Goal: Task Accomplishment & Management: Use online tool/utility

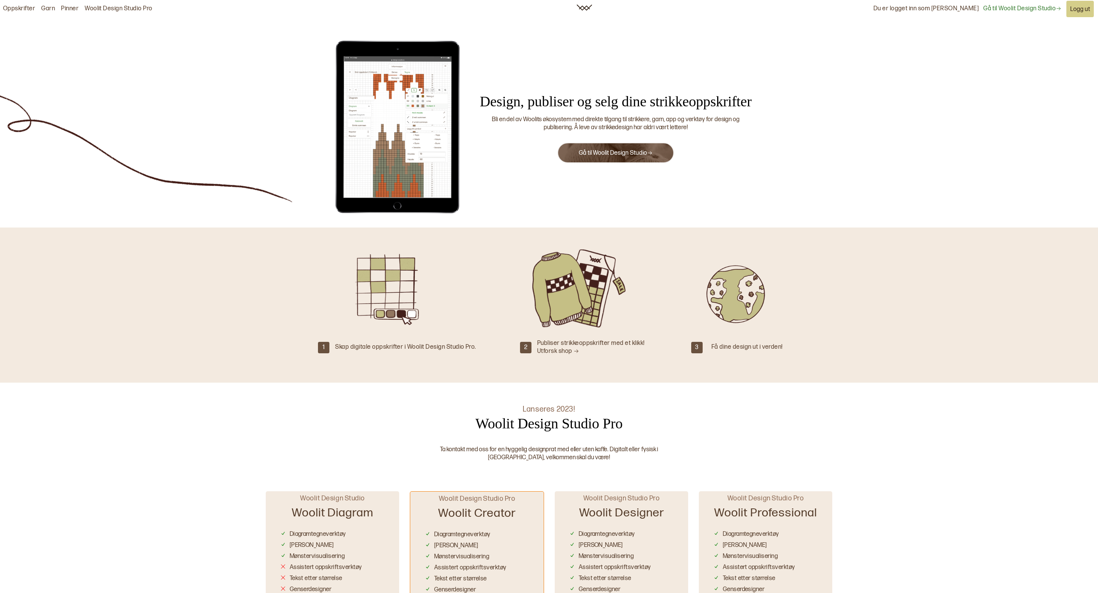
click at [604, 154] on link "Gå til Woolit Design Studio" at bounding box center [616, 152] width 74 height 7
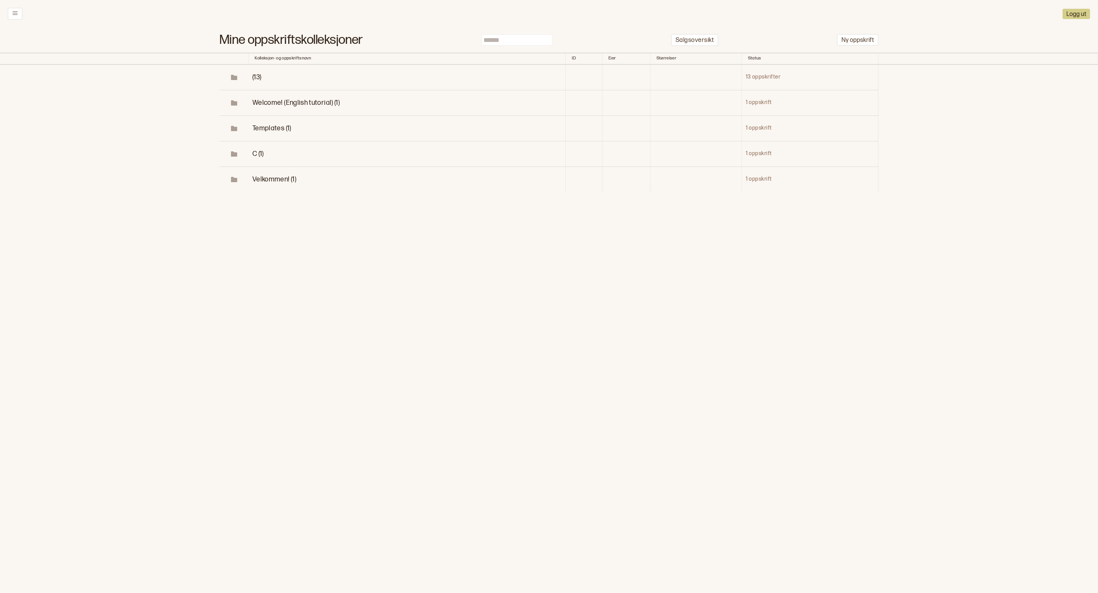
click at [253, 76] on span "(13)" at bounding box center [256, 77] width 9 height 8
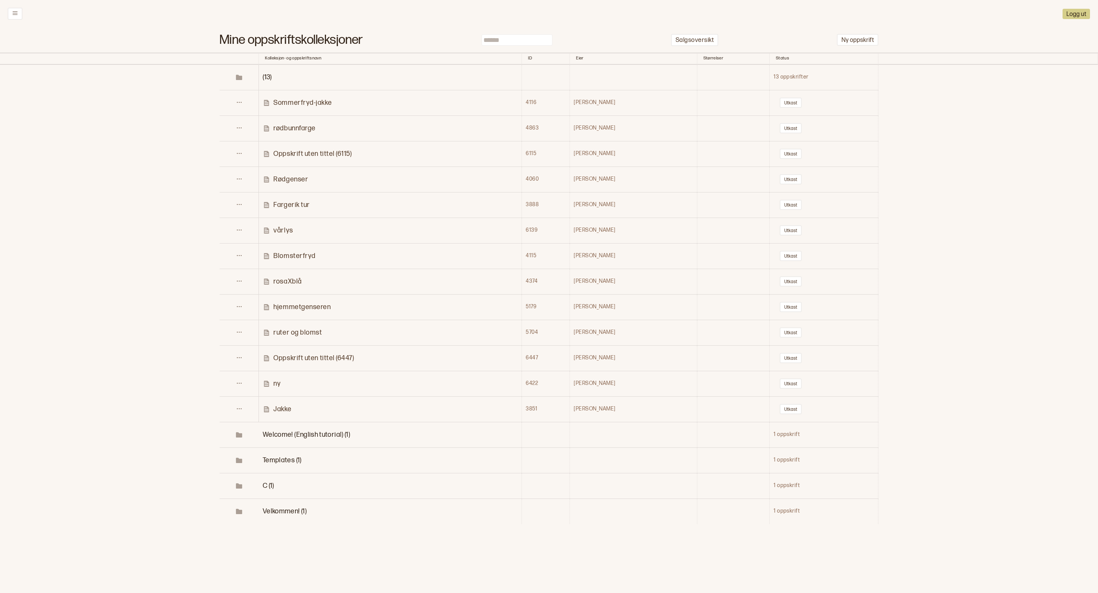
click at [313, 257] on p "Blomsterfryd" at bounding box center [294, 256] width 42 height 9
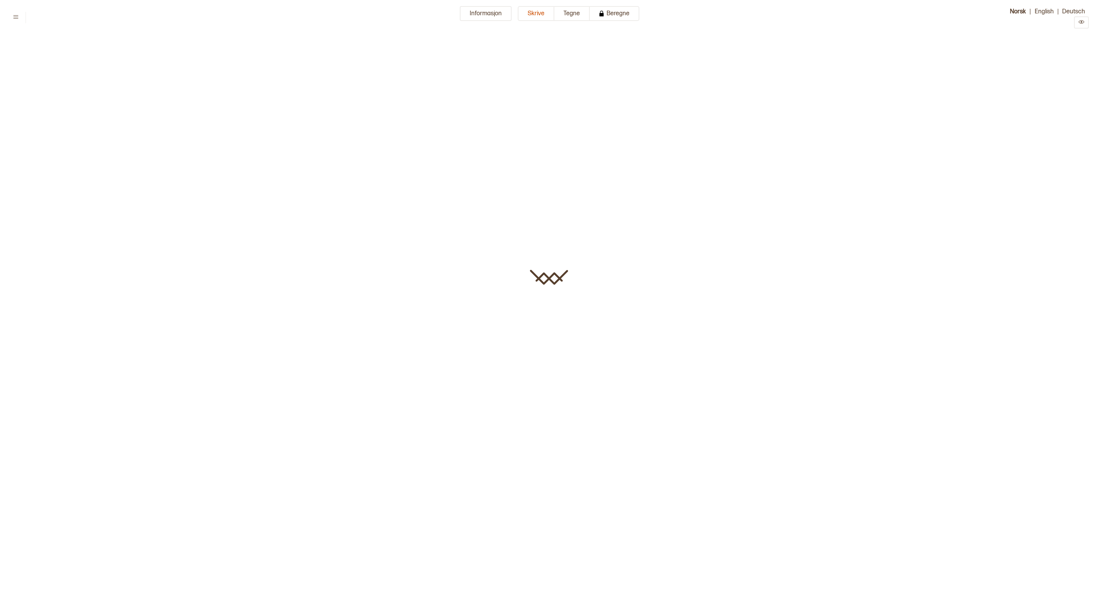
type input "**********"
click at [575, 14] on button "Tegne" at bounding box center [571, 13] width 35 height 15
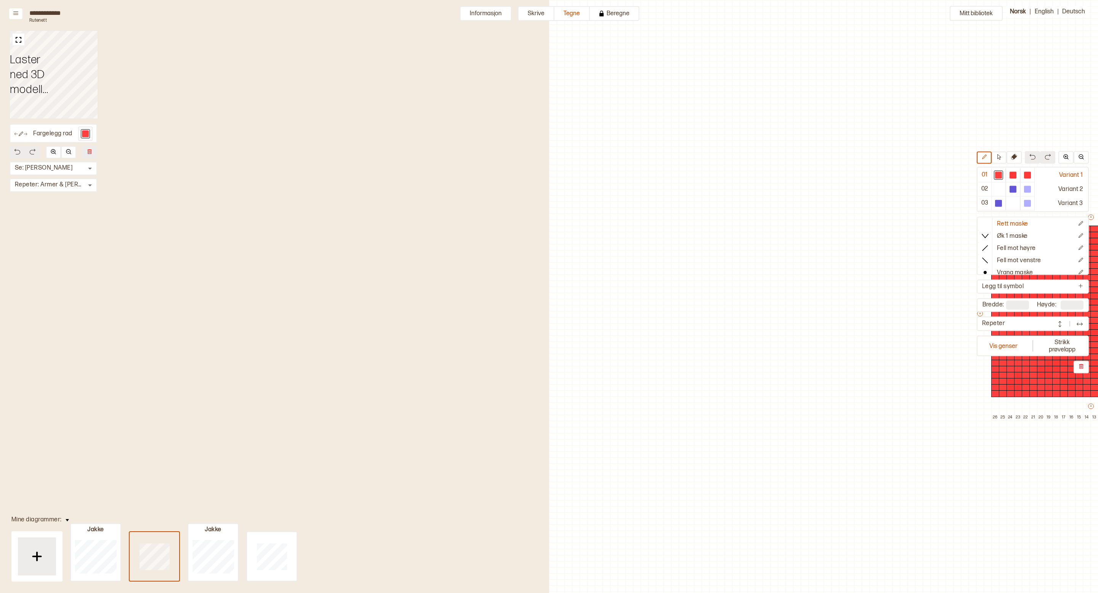
scroll to position [21, 397]
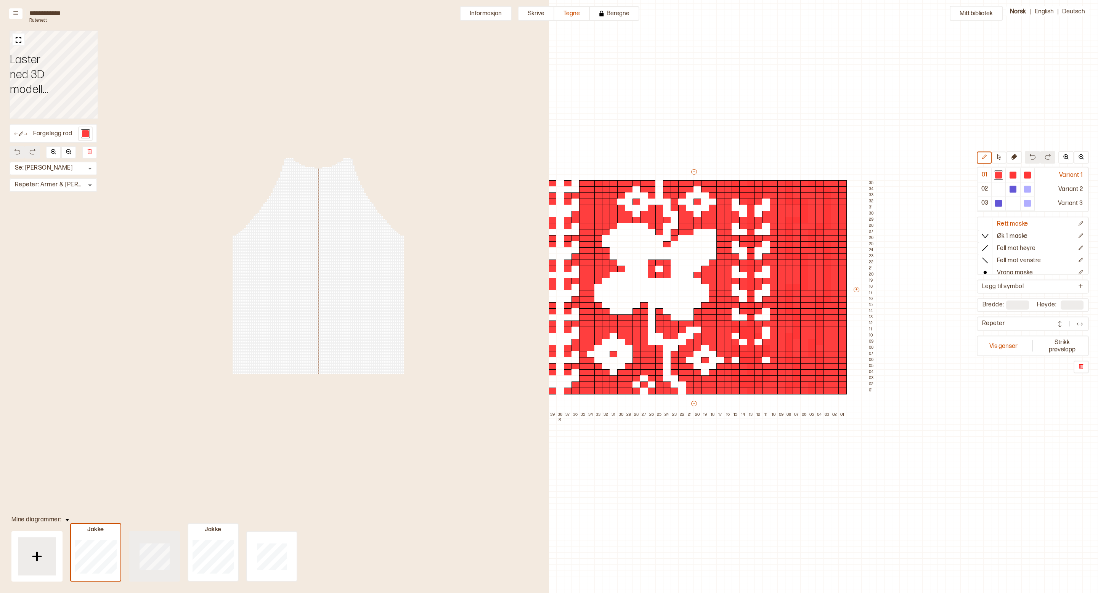
type input "**"
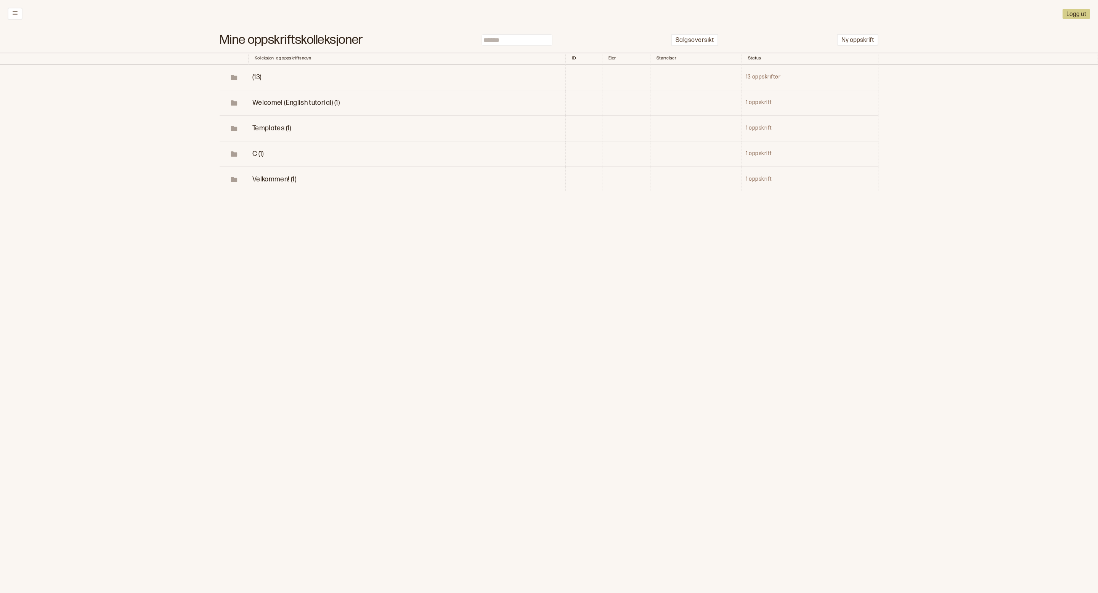
click at [259, 74] on span "(13)" at bounding box center [256, 77] width 9 height 8
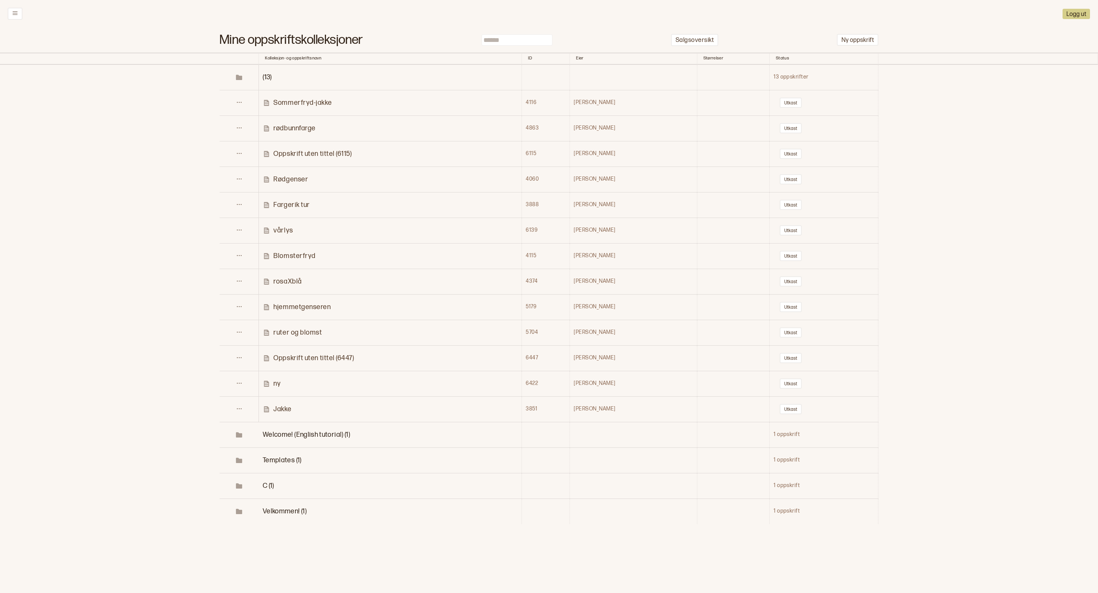
click at [313, 334] on p "ruter og blomst" at bounding box center [297, 332] width 48 height 9
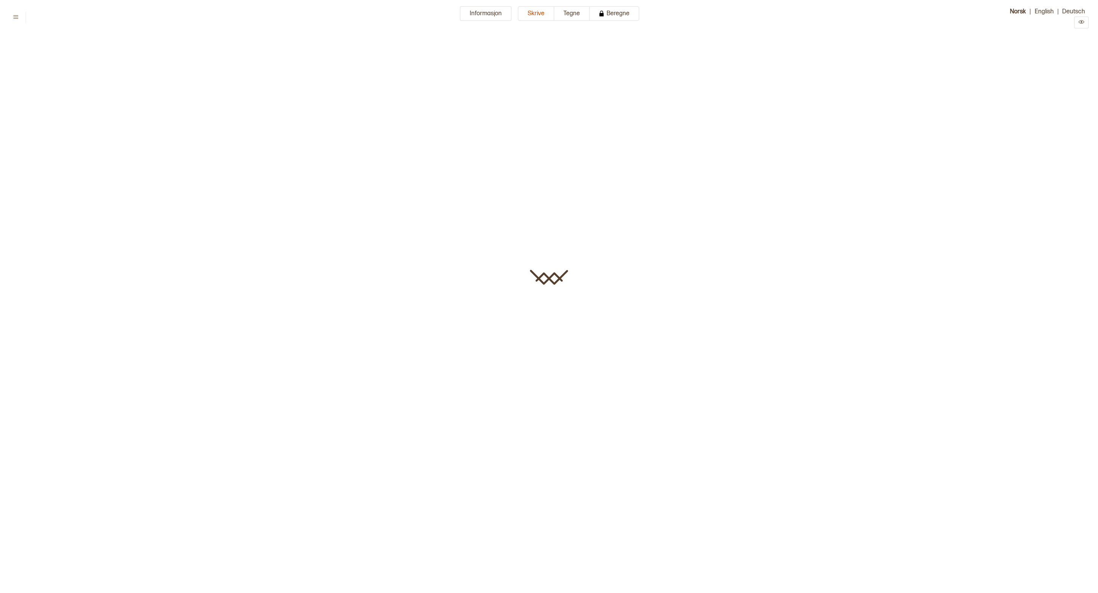
type input "**********"
click at [572, 16] on button "Tegne" at bounding box center [571, 13] width 35 height 15
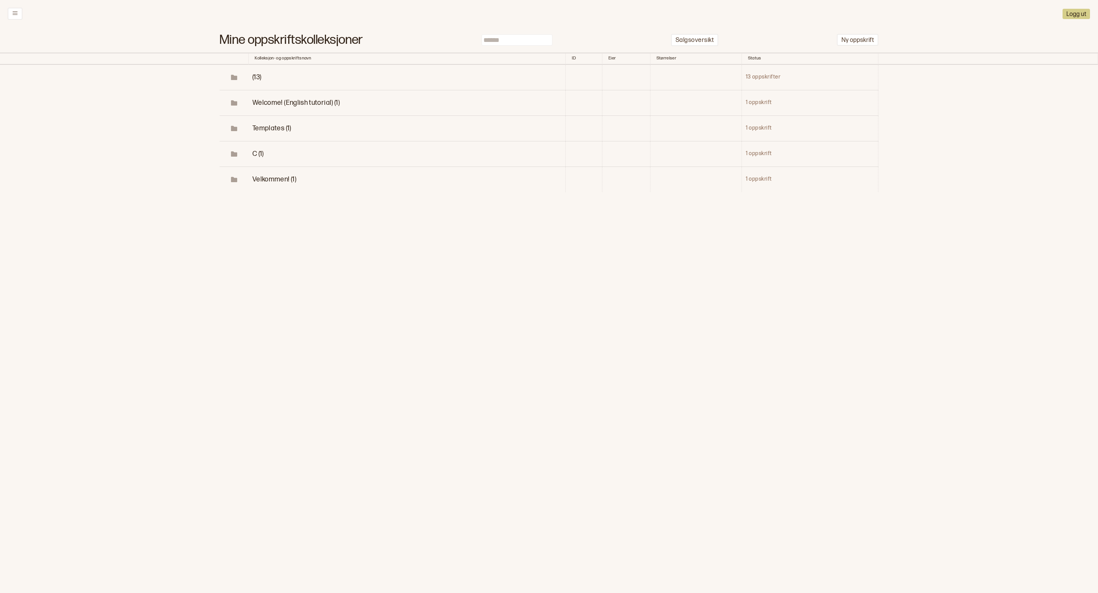
click at [257, 75] on span "(13)" at bounding box center [256, 77] width 9 height 8
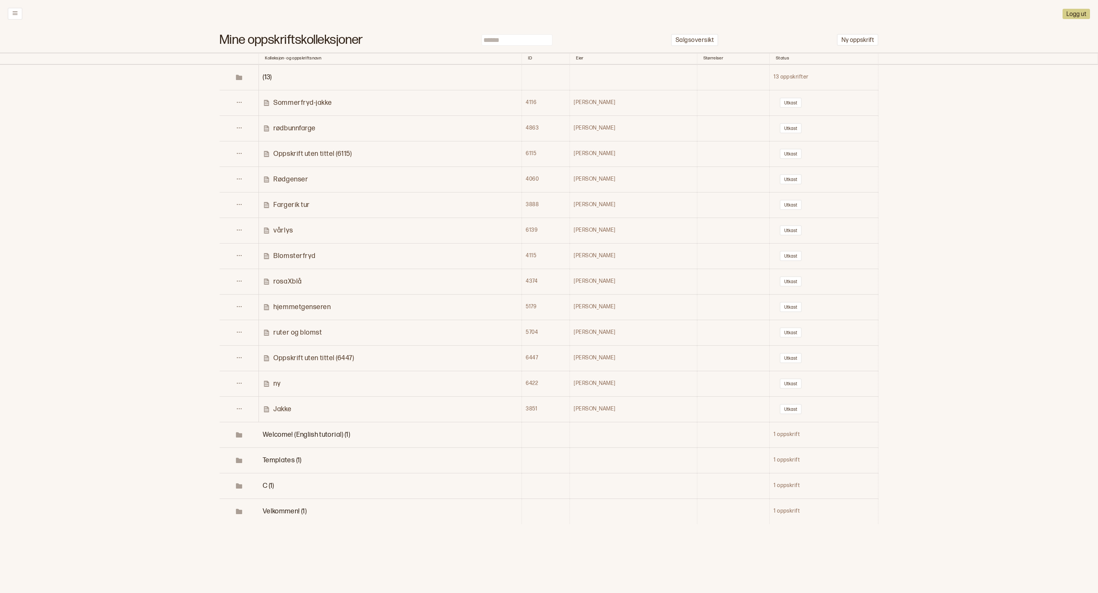
click at [291, 411] on p "Jakke" at bounding box center [282, 409] width 18 height 9
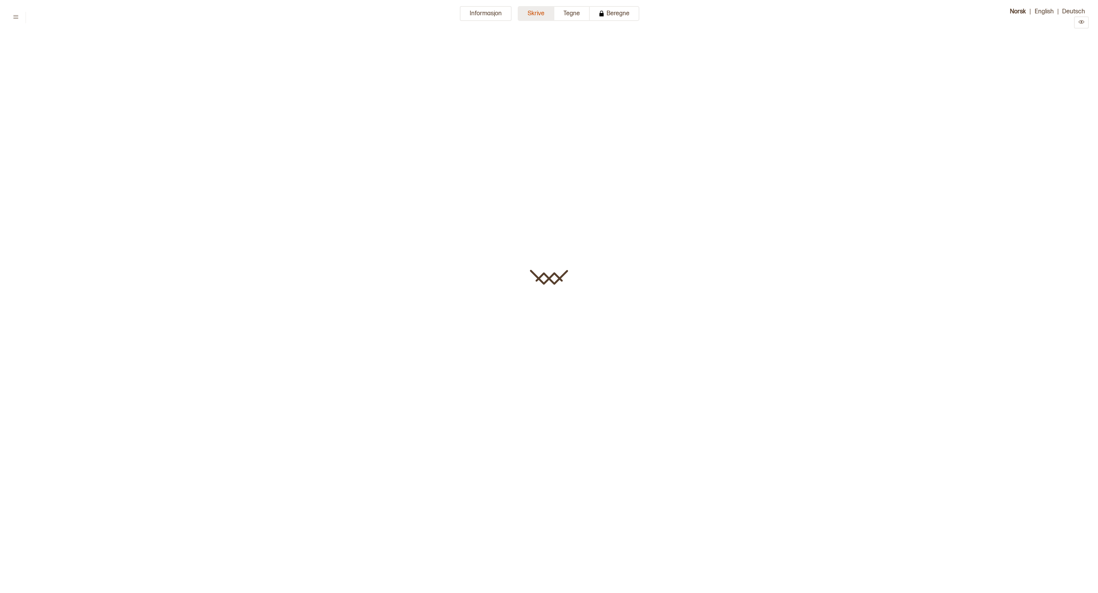
type input "*****"
click at [559, 17] on button "Tegne" at bounding box center [571, 13] width 35 height 15
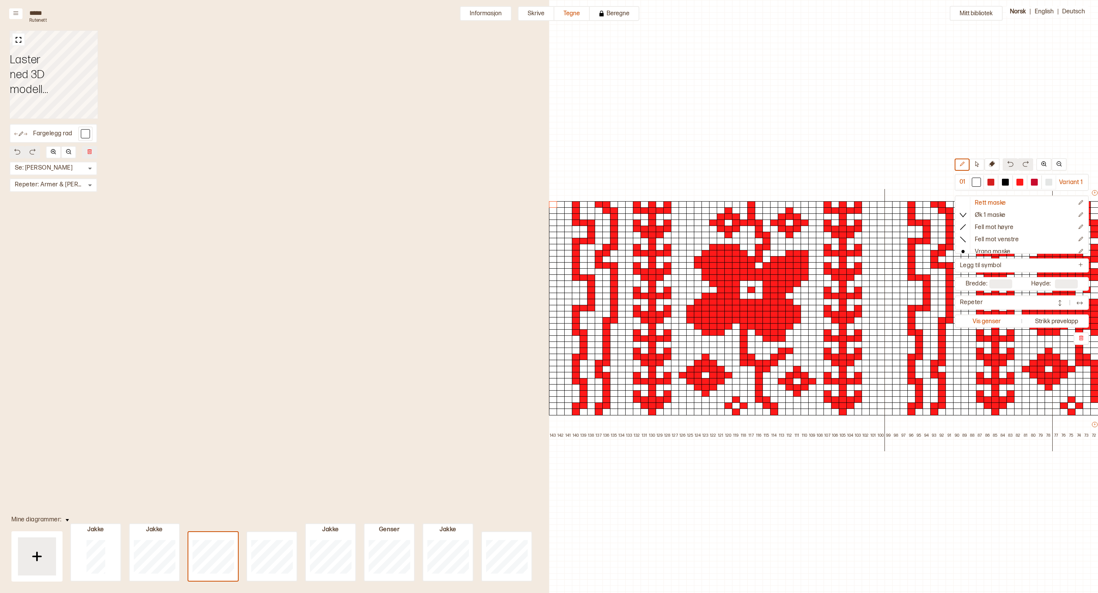
click at [639, 60] on div "Mitt bibliotek 01 Variant 1 Rett maske Øk 1 maske Fell mot høyre Fell mot venst…" at bounding box center [1098, 593] width 1098 height 1186
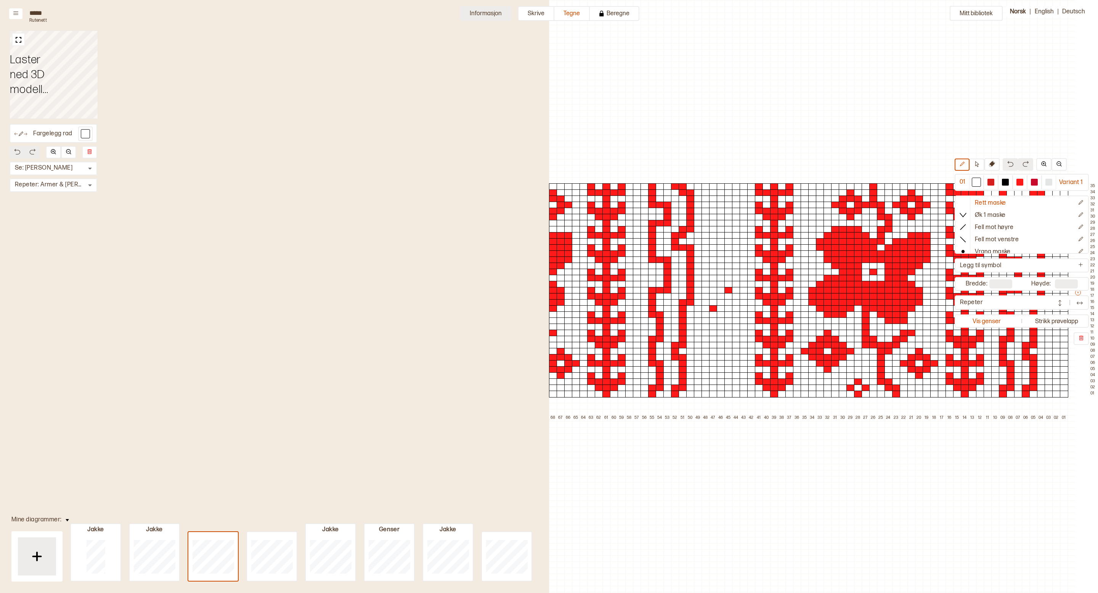
click at [481, 17] on button "Informasjon" at bounding box center [486, 13] width 52 height 15
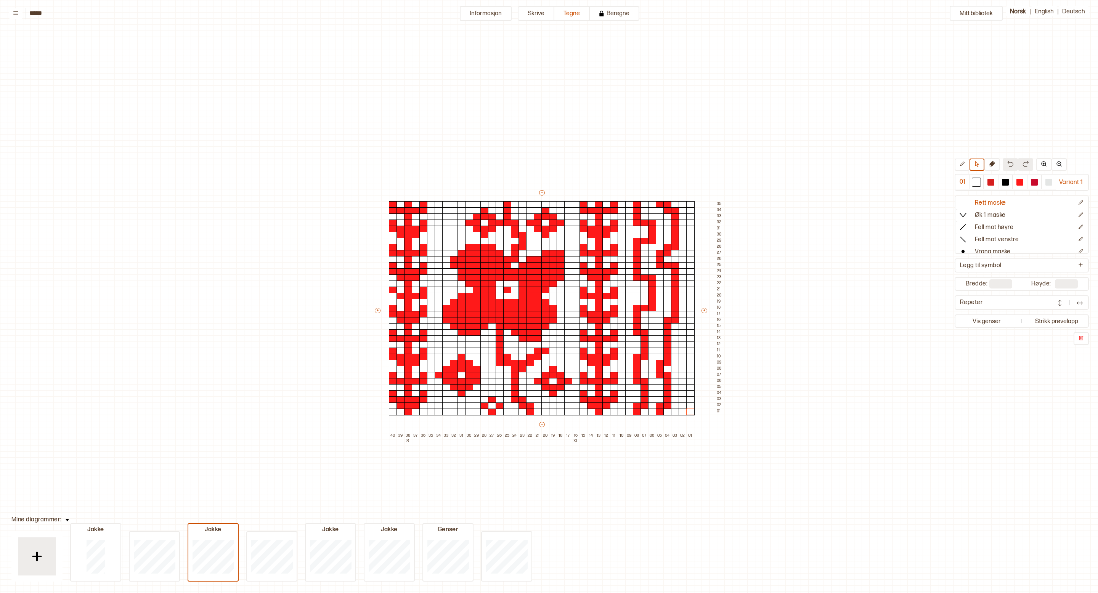
scroll to position [18, 4]
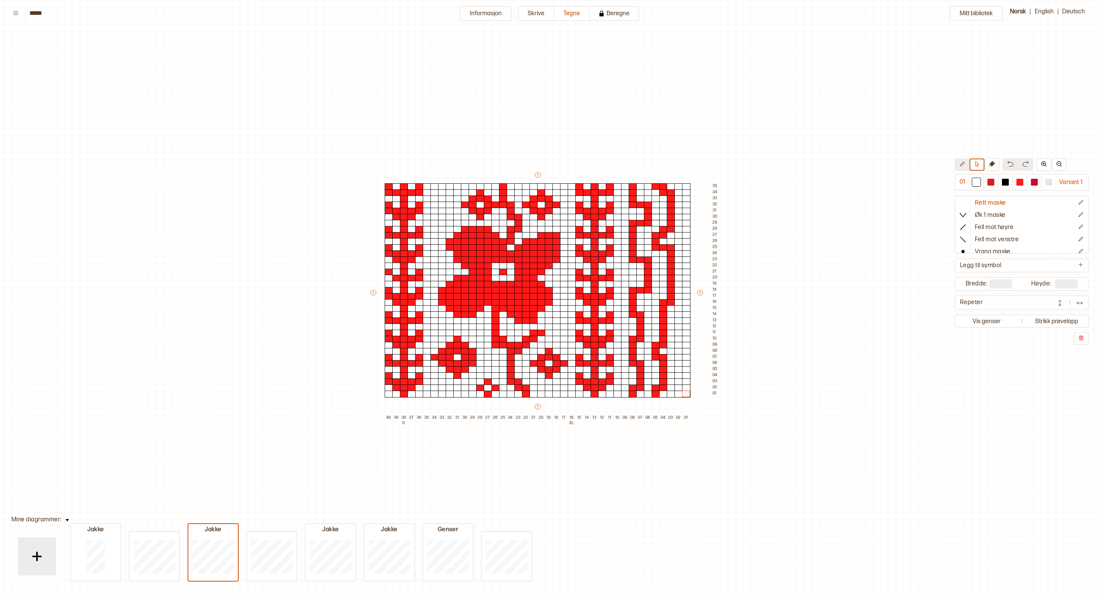
click at [966, 163] on button at bounding box center [962, 165] width 15 height 12
click at [992, 182] on div at bounding box center [990, 182] width 7 height 7
click at [387, 279] on div at bounding box center [389, 278] width 8 height 7
click at [1017, 181] on div at bounding box center [1019, 182] width 7 height 7
click at [390, 278] on div at bounding box center [389, 278] width 8 height 7
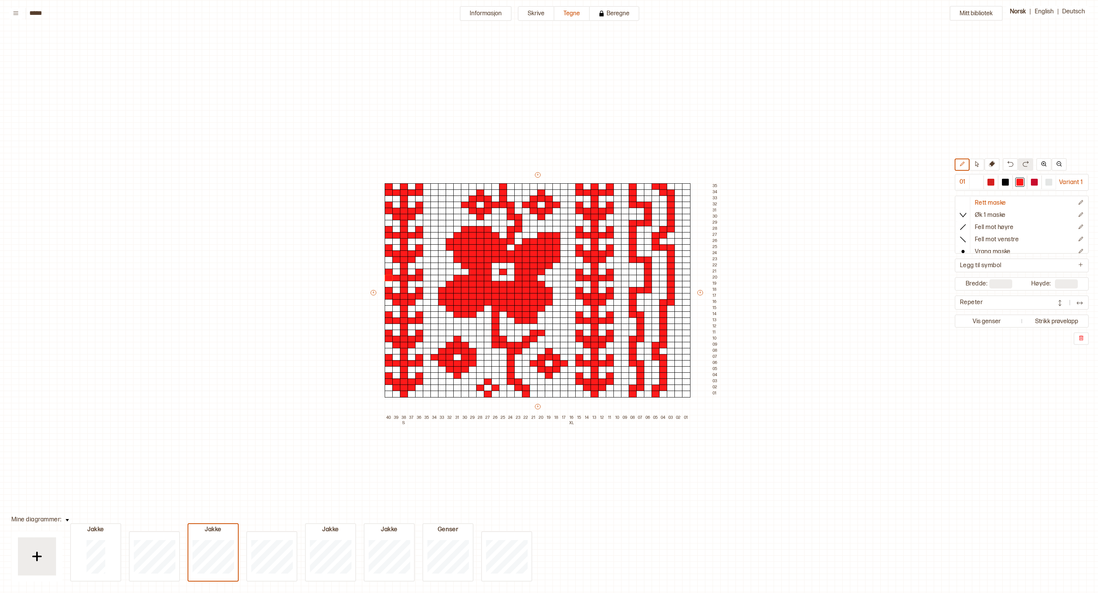
click at [320, 254] on div "Mitt bibliotek 01 Variant 1 Rett maske Øk 1 maske Fell mot høyre Fell mot venst…" at bounding box center [1094, 575] width 2196 height 1186
click at [973, 167] on button at bounding box center [976, 165] width 15 height 12
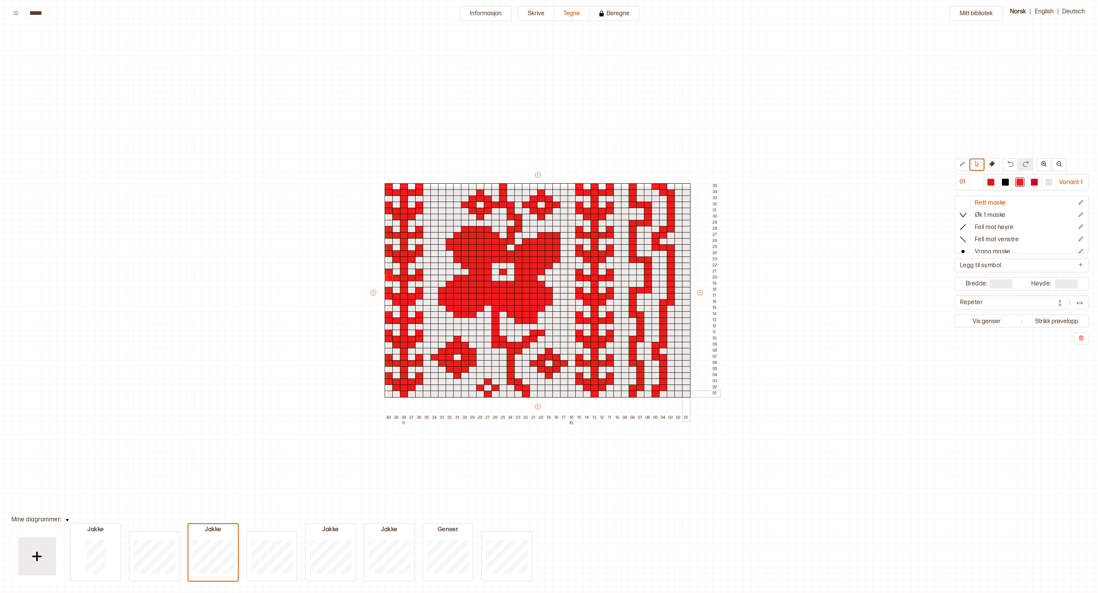
drag, startPoint x: 387, startPoint y: 186, endPoint x: 690, endPoint y: 397, distance: 369.2
click at [690, 397] on div "+ + + + 40 39 38 S 37 36 35 34 33 32 31 30 29 28 27 26 25 24 23 22 21 20 19 18 …" at bounding box center [544, 296] width 351 height 250
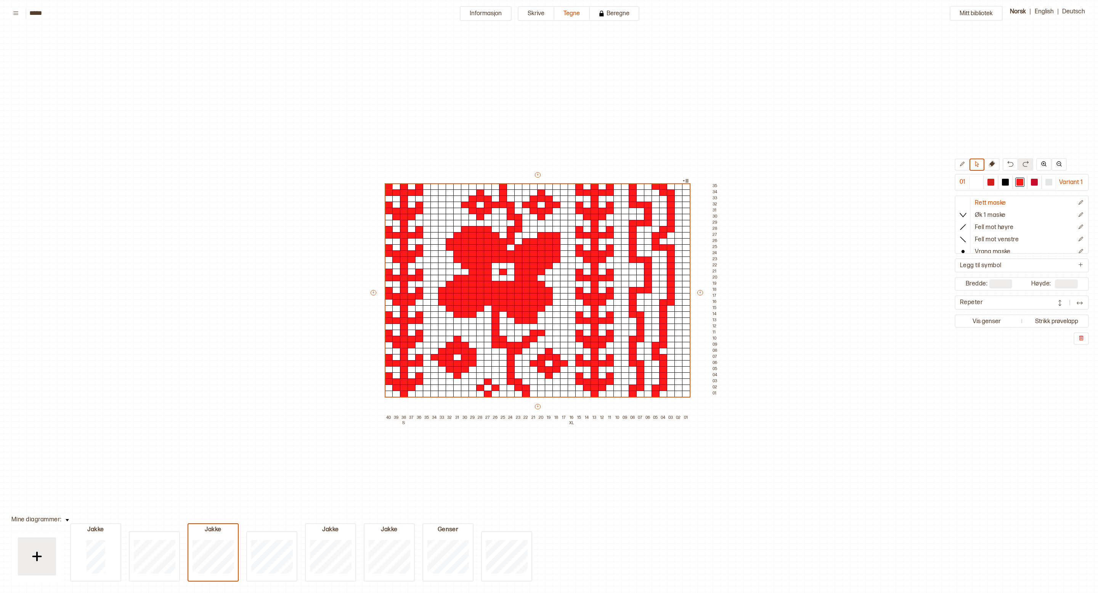
scroll to position [0, 4]
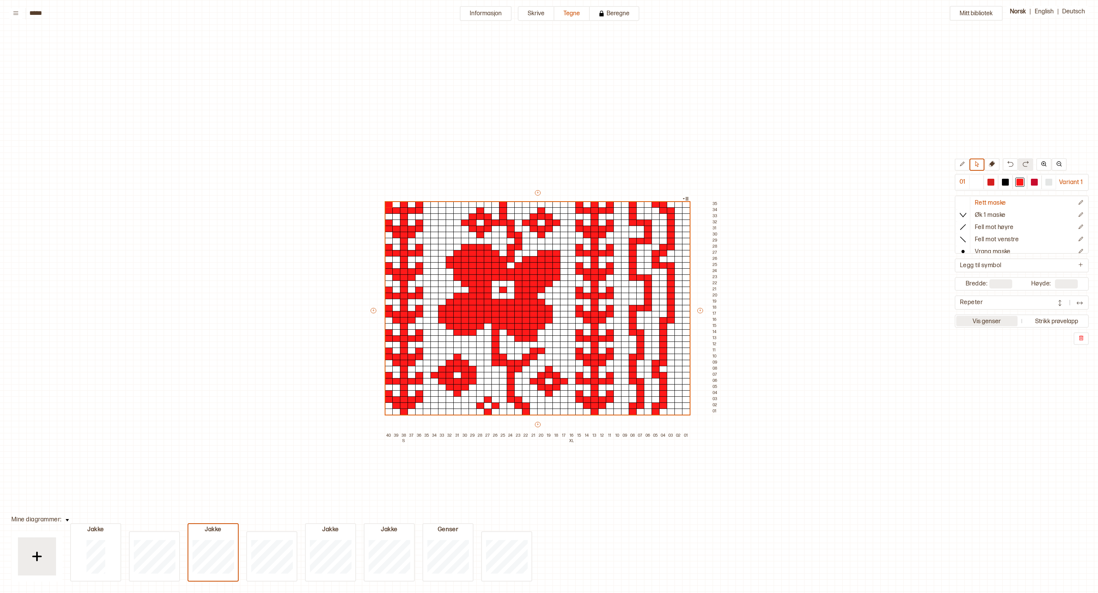
click at [984, 321] on button "Vis genser" at bounding box center [986, 321] width 61 height 10
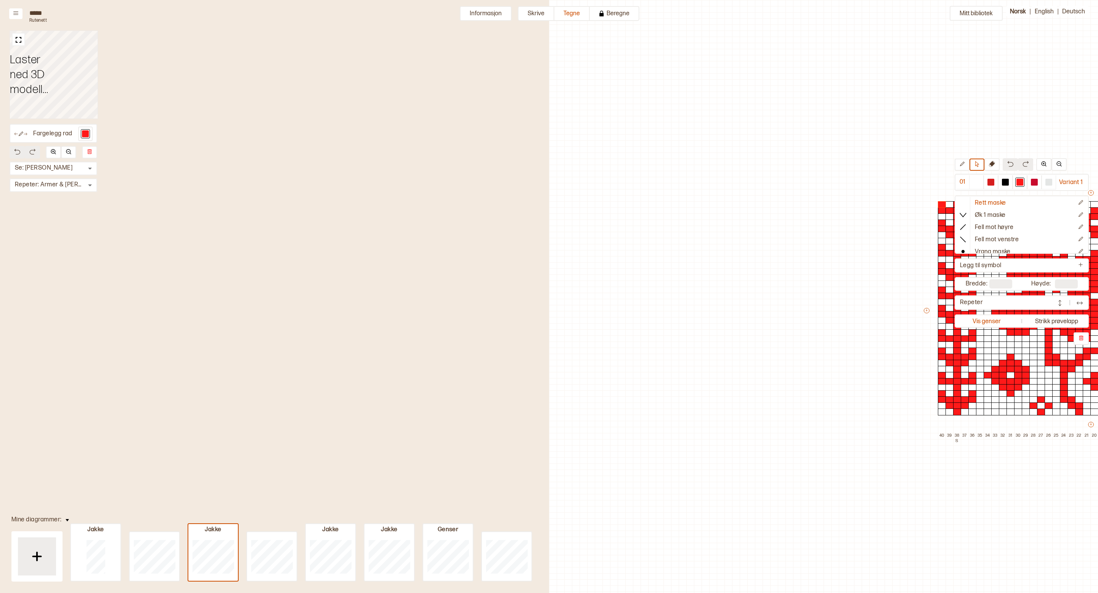
scroll to position [18, 450]
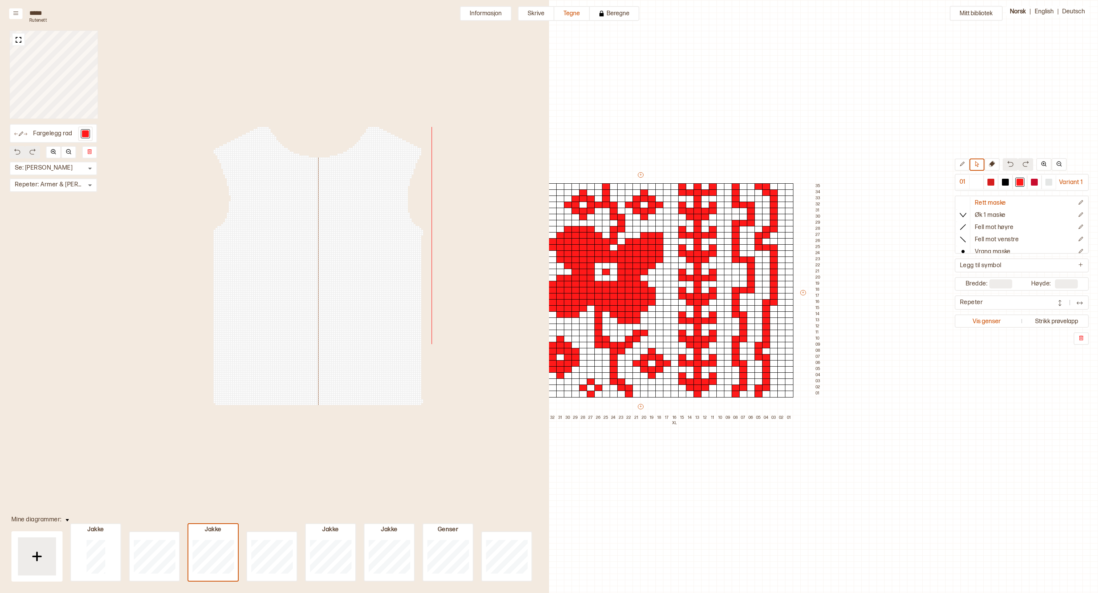
click at [684, 146] on div "Mitt bibliotek 01 Variant 1 Rett maske Øk 1 maske Fell mot høyre Fell mot venst…" at bounding box center [648, 575] width 1098 height 1186
click at [576, 14] on button "Tegne" at bounding box center [571, 13] width 35 height 15
click at [998, 330] on div "01 Variant 1 Rett maske Øk 1 maske Fell mot høyre Fell mot venstre Vrang maske …" at bounding box center [1022, 252] width 134 height 187
click at [998, 321] on button "Vis genser" at bounding box center [986, 321] width 61 height 10
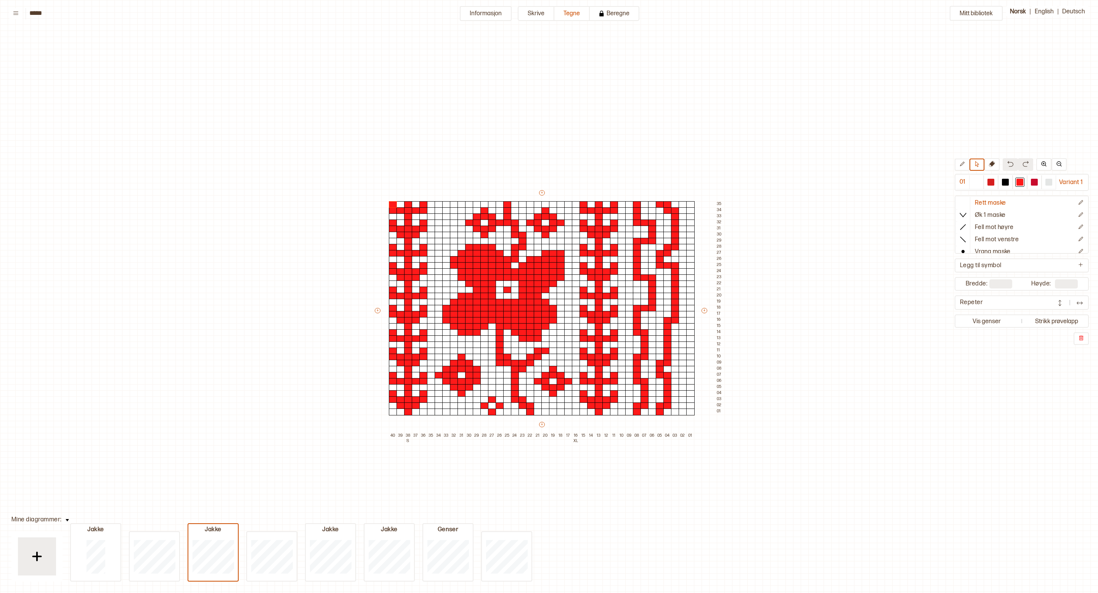
scroll to position [18, 0]
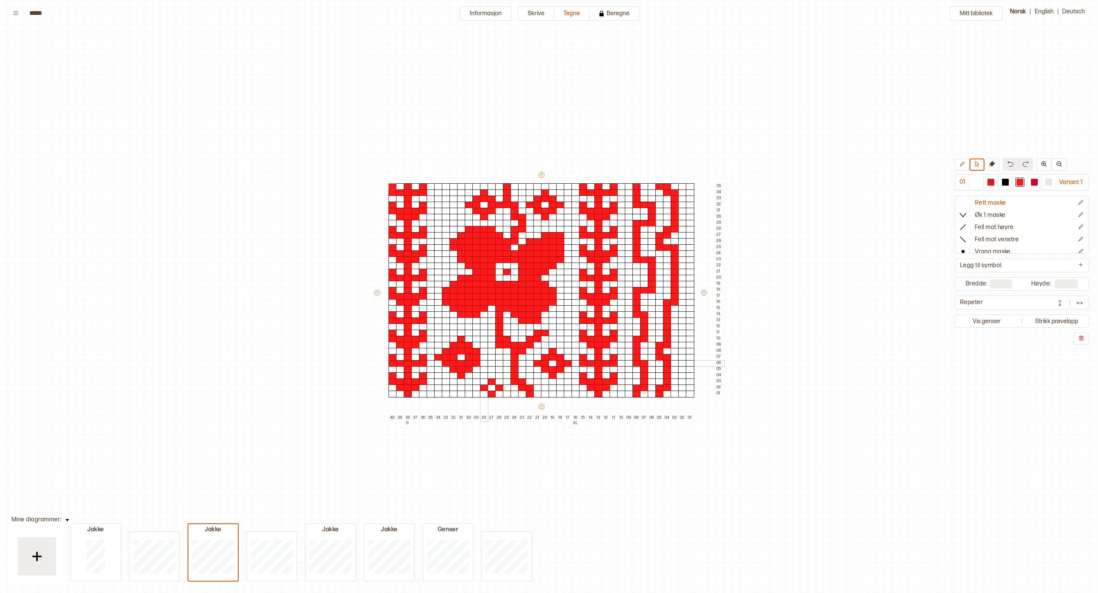
click at [483, 360] on div at bounding box center [484, 363] width 8 height 7
click at [965, 165] on button at bounding box center [962, 165] width 15 height 12
click at [481, 359] on div at bounding box center [484, 357] width 8 height 7
click at [924, 284] on div "Mitt bibliotek 01 Variant 1 Rett maske Øk 1 maske Fell mot høyre Fell mot venst…" at bounding box center [1098, 575] width 2196 height 1186
click at [970, 8] on button "Mitt bibliotek" at bounding box center [976, 13] width 53 height 15
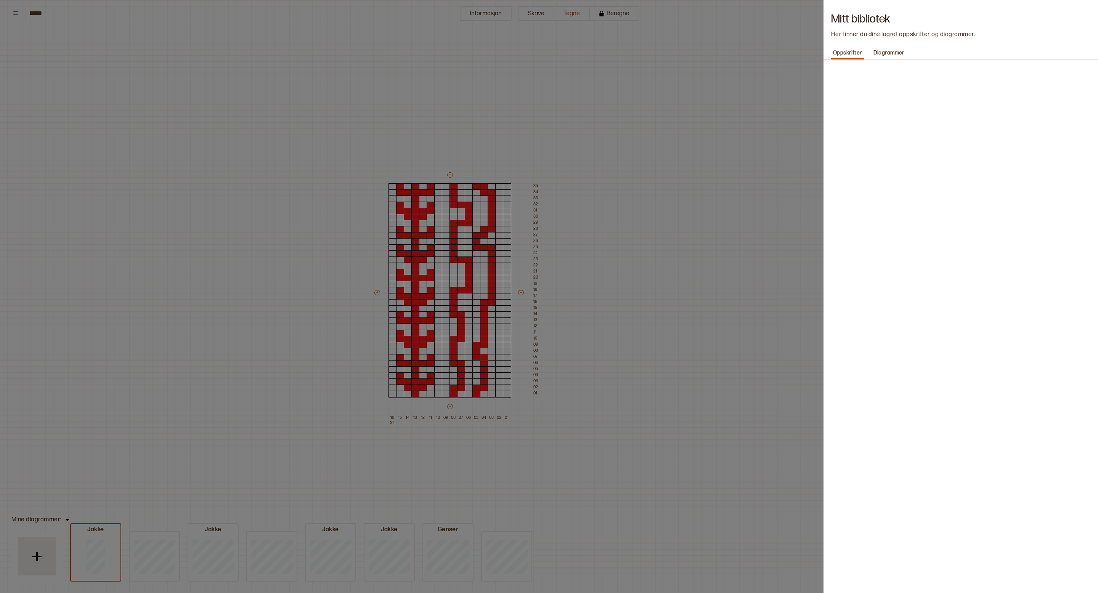
type input "**"
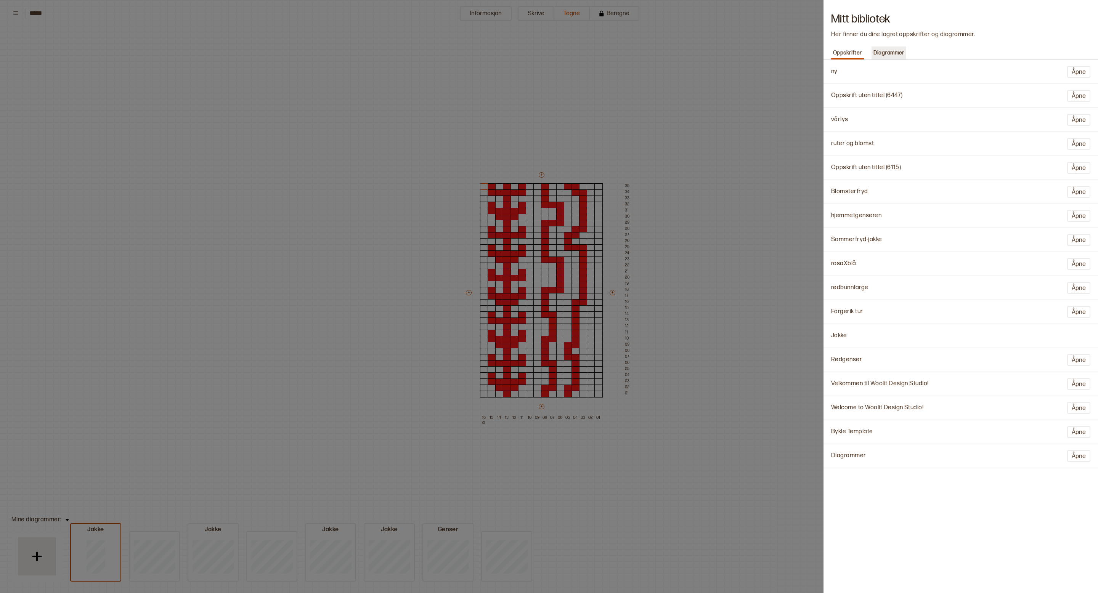
click at [893, 48] on p "Diagrammer" at bounding box center [888, 53] width 35 height 11
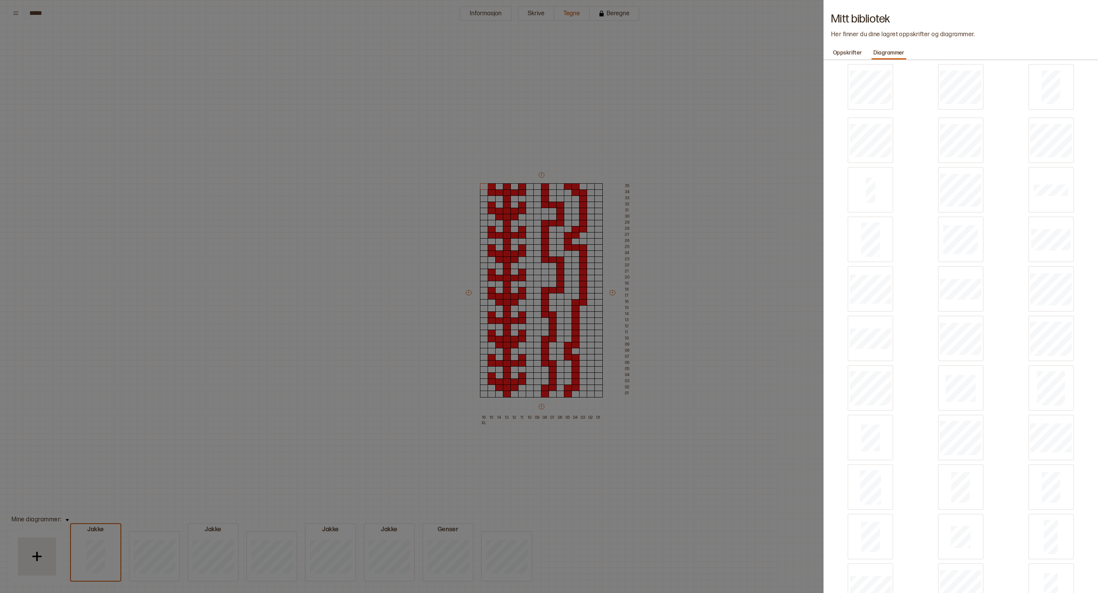
click at [720, 144] on div at bounding box center [549, 296] width 1098 height 593
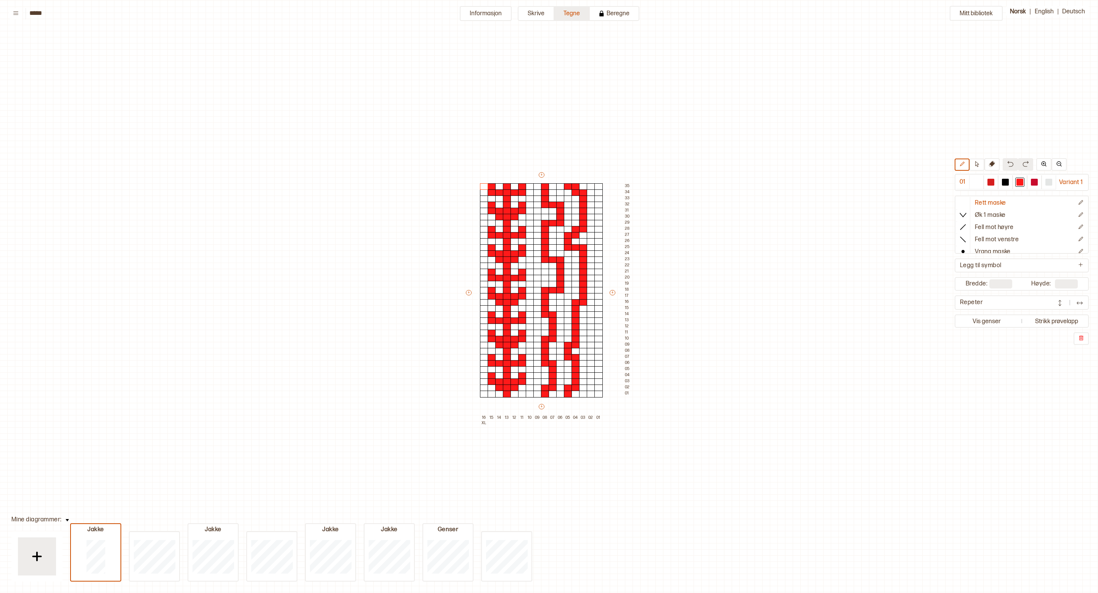
click at [578, 13] on button "Tegne" at bounding box center [571, 13] width 35 height 15
click at [567, 13] on button "Tegne" at bounding box center [571, 13] width 35 height 15
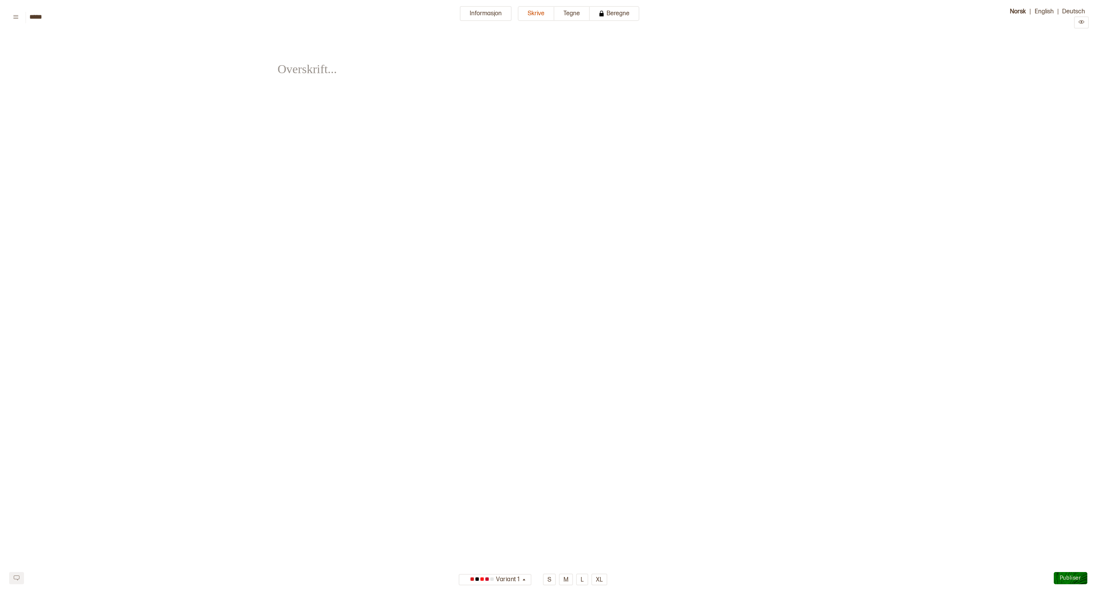
click at [172, 396] on html "**********" at bounding box center [549, 198] width 1098 height 396
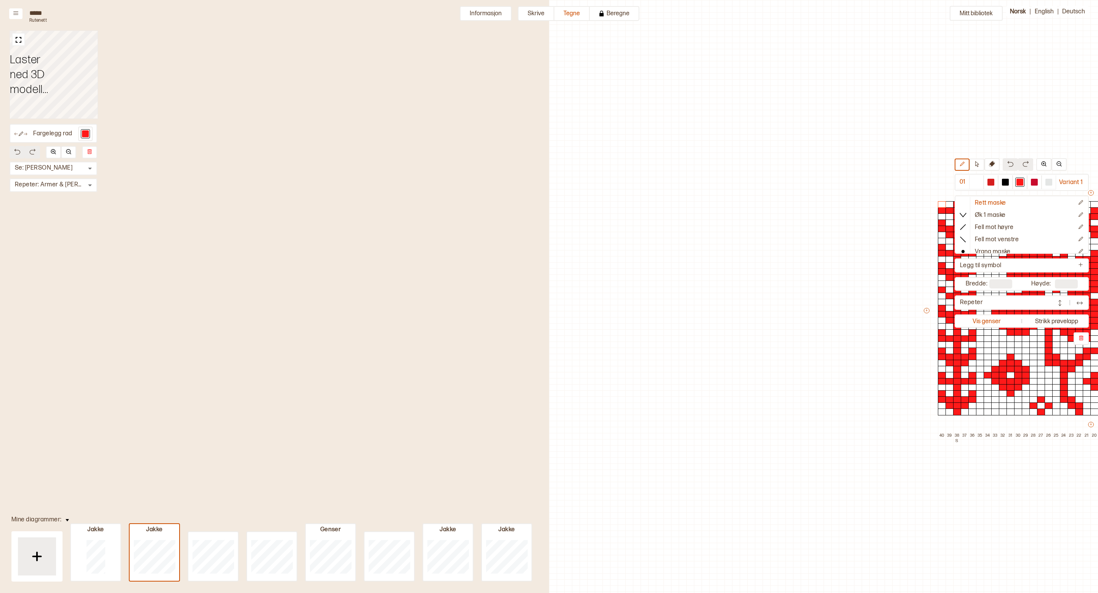
click at [990, 324] on button "Vis genser" at bounding box center [986, 321] width 61 height 10
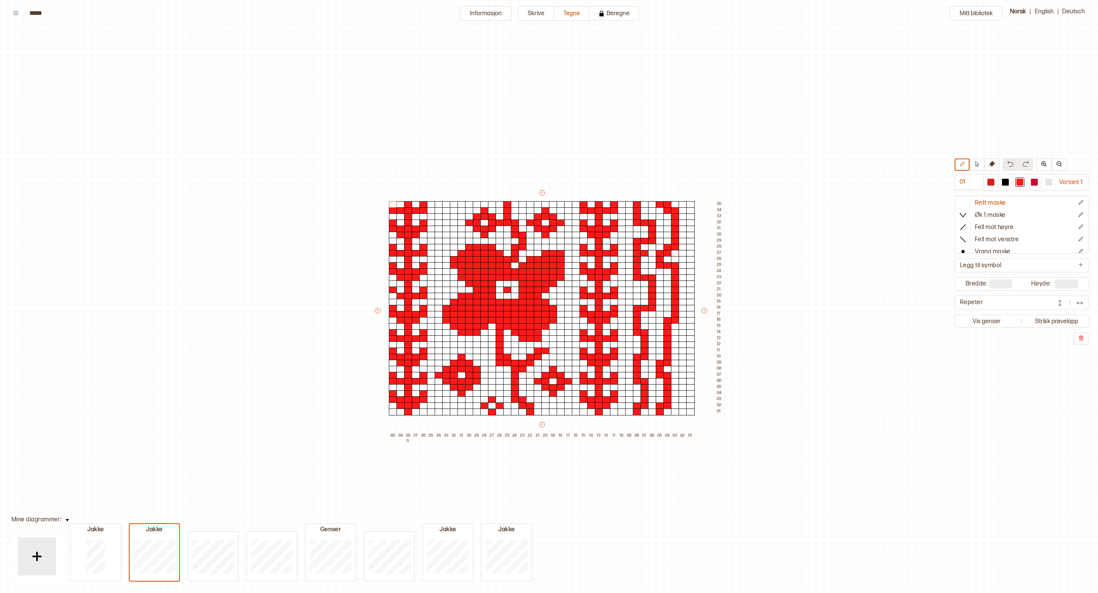
click at [901, 206] on div "Mitt bibliotek 01 Variant 1 Rett maske Øk 1 maske Fell mot høyre Fell mot venst…" at bounding box center [1098, 593] width 2196 height 1186
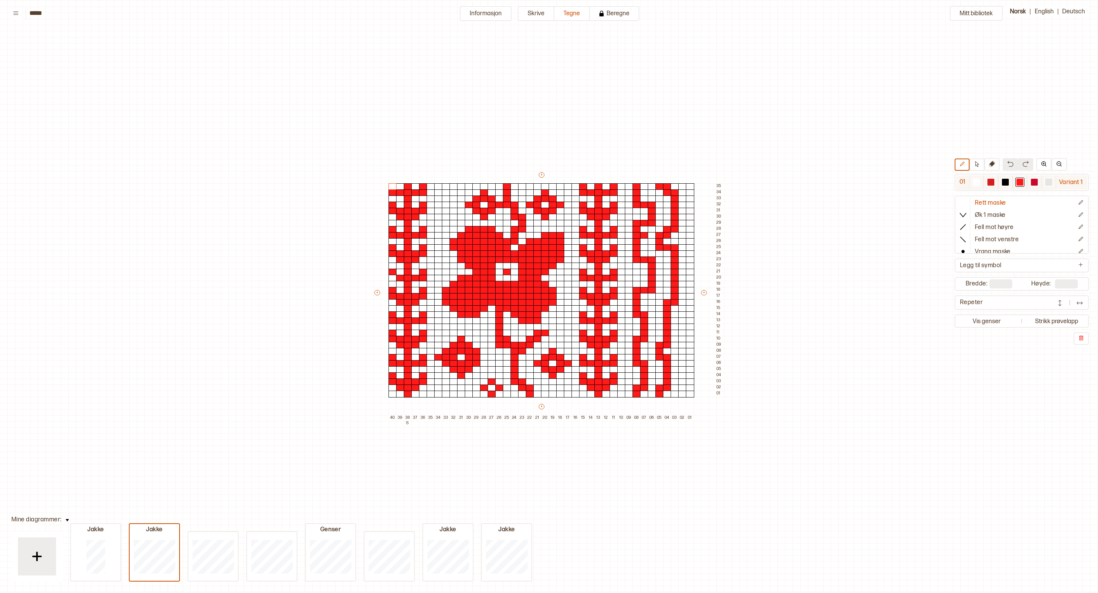
click at [986, 185] on div at bounding box center [991, 183] width 14 height 14
click at [641, 231] on div at bounding box center [644, 229] width 8 height 7
click at [974, 165] on button at bounding box center [976, 165] width 15 height 12
click at [974, 183] on div at bounding box center [976, 182] width 7 height 7
click at [962, 165] on icon at bounding box center [962, 165] width 6 height 6
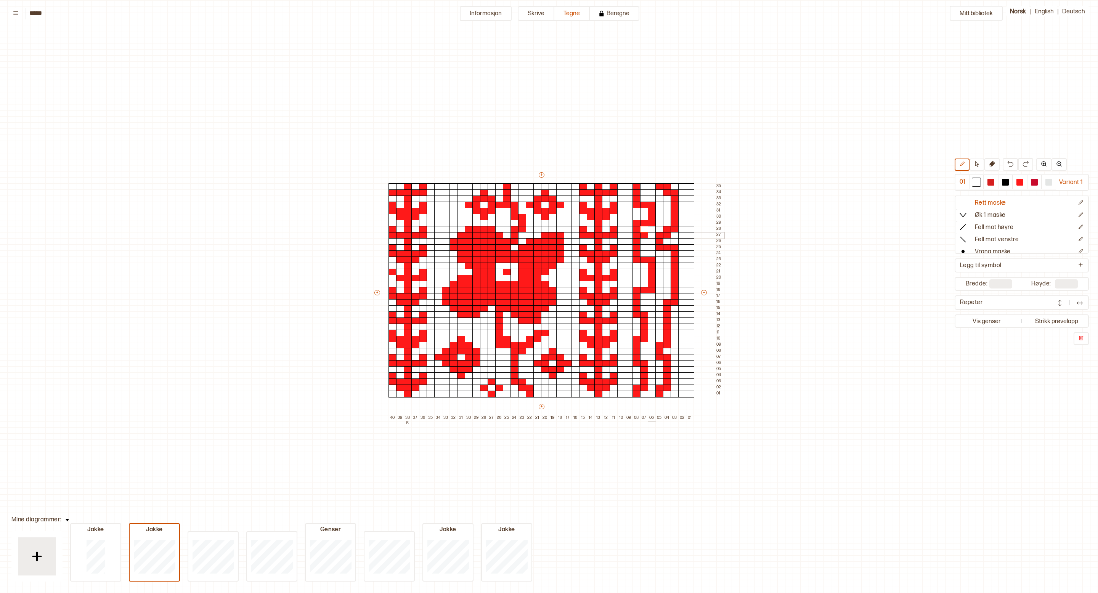
click at [646, 236] on div at bounding box center [644, 235] width 8 height 7
click at [901, 205] on div "Mitt bibliotek 01 Variant 1 Rett maske Øk 1 maske Fell mot høyre Fell mot venst…" at bounding box center [1098, 575] width 2196 height 1186
click at [1025, 183] on div at bounding box center [1020, 183] width 14 height 14
click at [480, 359] on div at bounding box center [484, 357] width 8 height 7
click at [870, 213] on div "Mitt bibliotek 01 Variant 1 Rett maske Øk 1 maske Fell mot høyre Fell mot venst…" at bounding box center [1098, 575] width 2196 height 1186
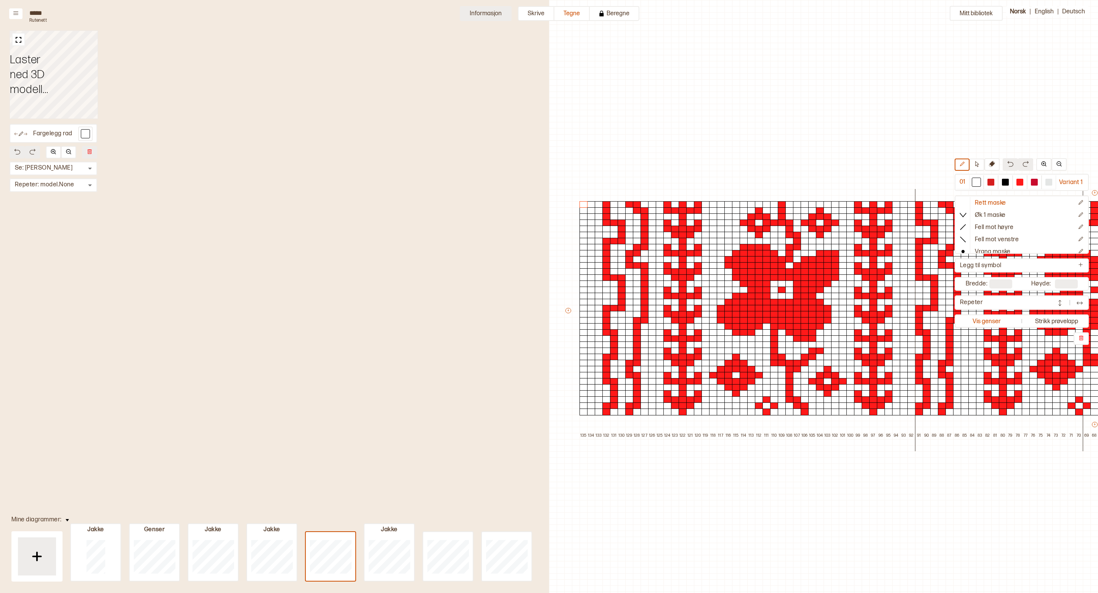
type input "*****"
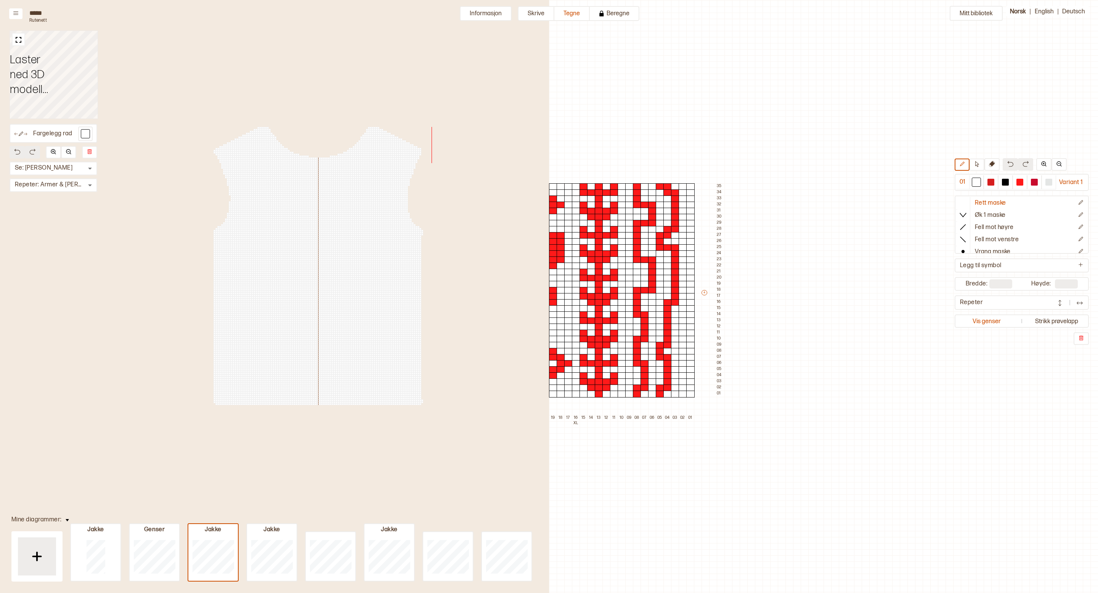
type input "**"
click at [817, 176] on div "Mitt bibliotek 01 Variant 1 Rett maske Øk 1 maske Fell mot høyre Fell mot venst…" at bounding box center [549, 575] width 1098 height 1186
click at [982, 321] on button "Vis genser" at bounding box center [986, 321] width 61 height 10
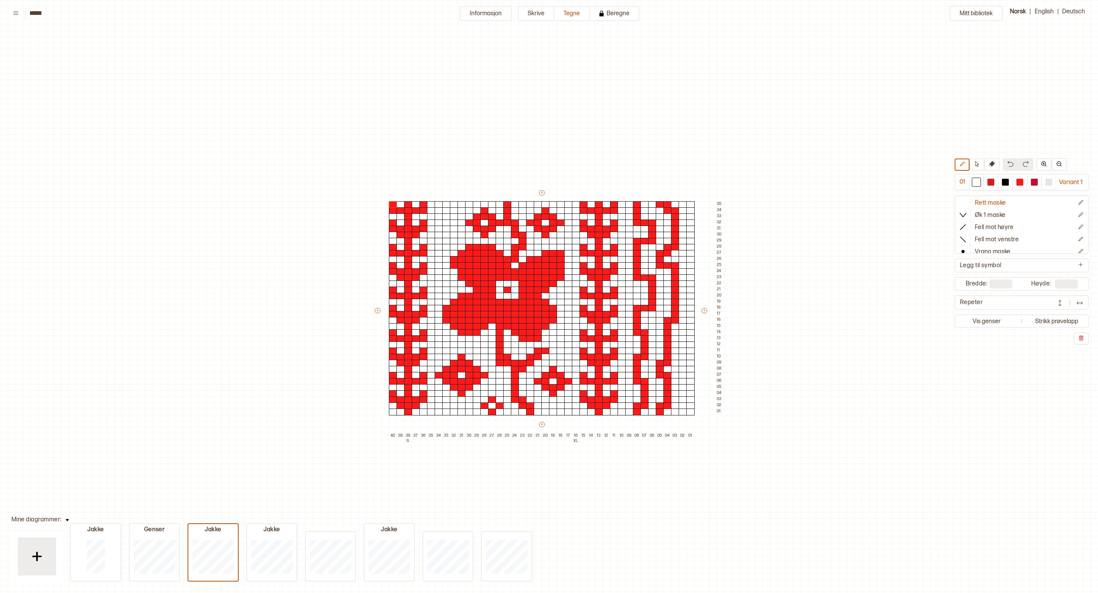
scroll to position [18, 0]
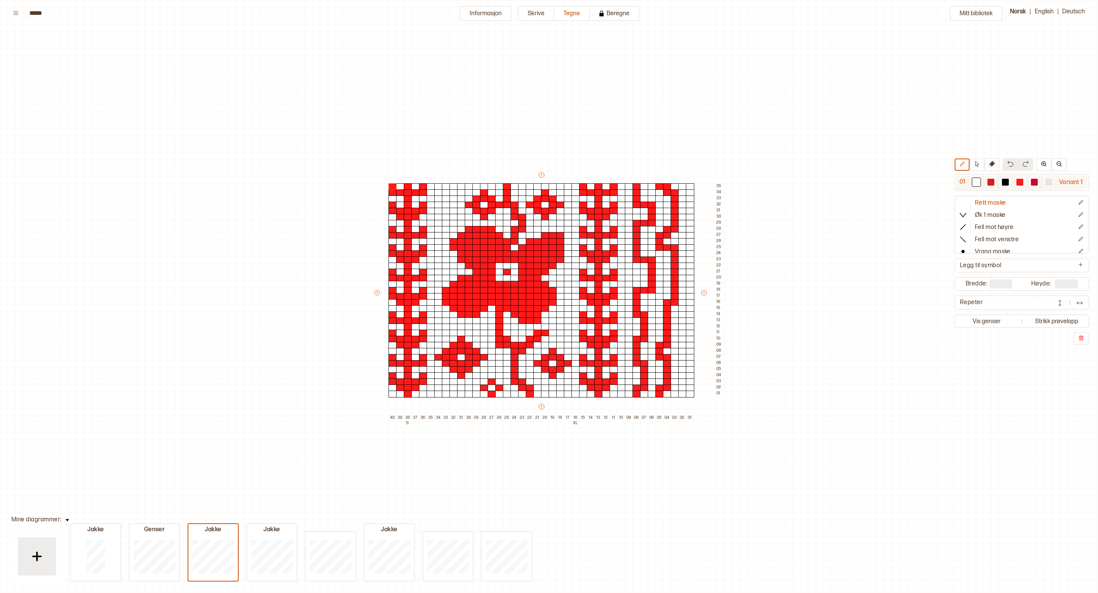
click at [1022, 183] on div at bounding box center [1019, 182] width 7 height 7
click at [1018, 182] on div at bounding box center [1019, 182] width 7 height 7
click at [782, 103] on div "Mitt bibliotek 01 Variant 1 Rett maske Øk 1 maske Fell mot høyre Fell mot venst…" at bounding box center [1098, 575] width 2196 height 1186
